Goal: Browse casually

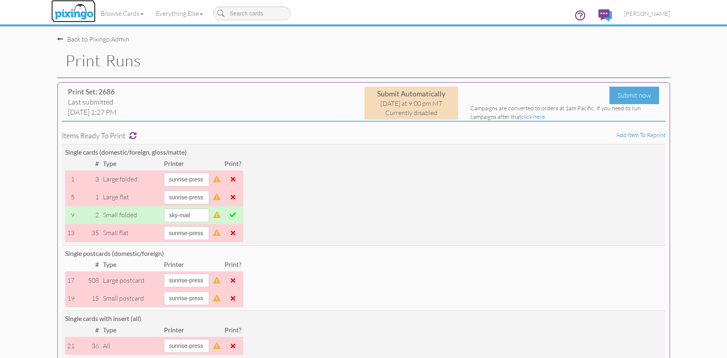
click at [79, 9] on img at bounding box center [73, 12] width 43 height 20
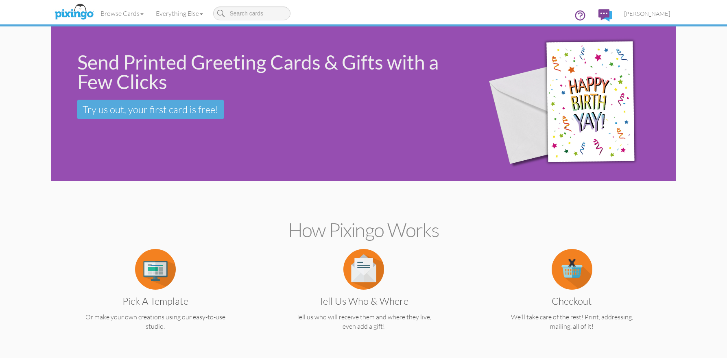
click at [310, 149] on div "Send Printed Greeting Cards & Gifts with a Few Clicks Try us out, your first ca…" at bounding box center [363, 103] width 625 height 155
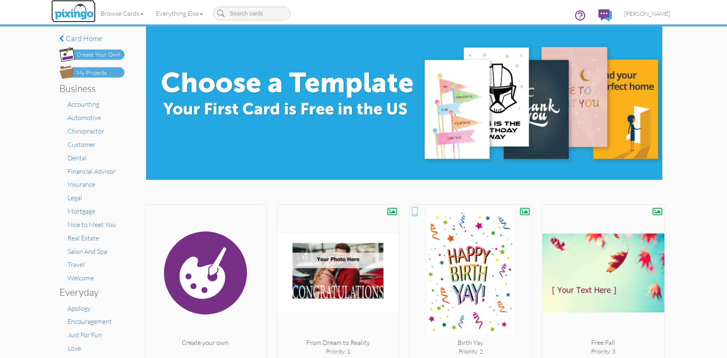
click at [75, 11] on img at bounding box center [73, 12] width 43 height 20
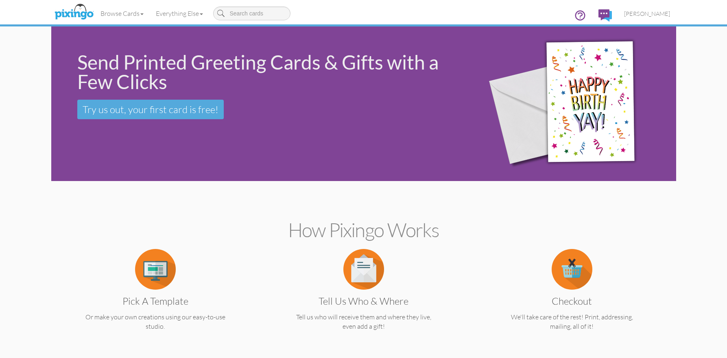
click at [325, 200] on section "How Pixingo works Pick a Template Or make your own creations using our easy-to-…" at bounding box center [363, 273] width 613 height 176
